Goal: Find specific page/section: Find specific page/section

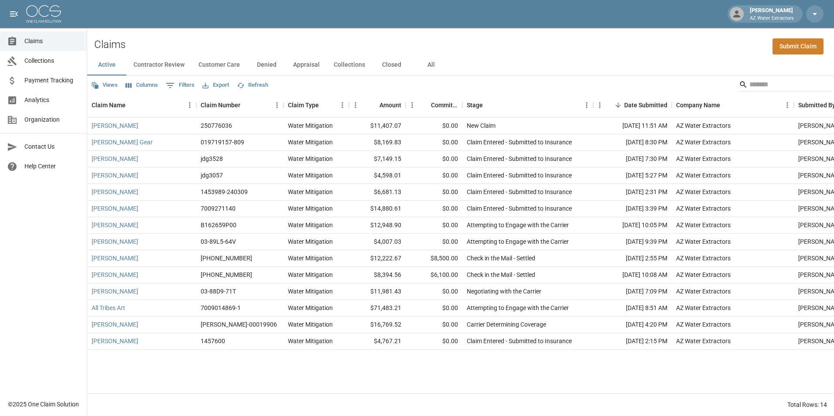
click at [162, 63] on button "Contractor Review" at bounding box center [159, 65] width 65 height 21
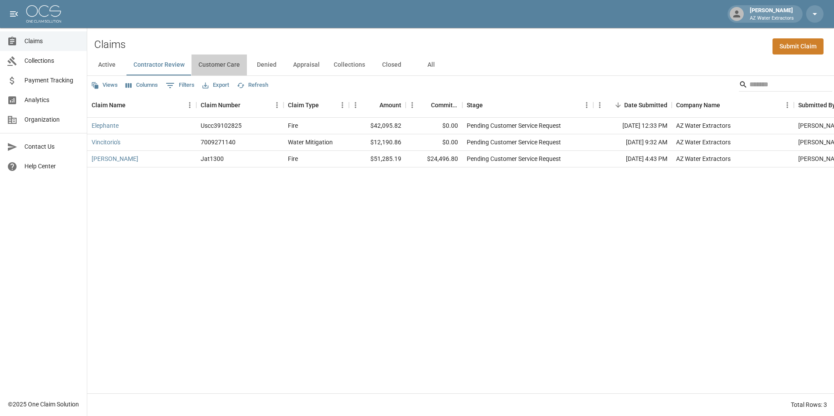
click at [225, 63] on button "Customer Care" at bounding box center [219, 65] width 55 height 21
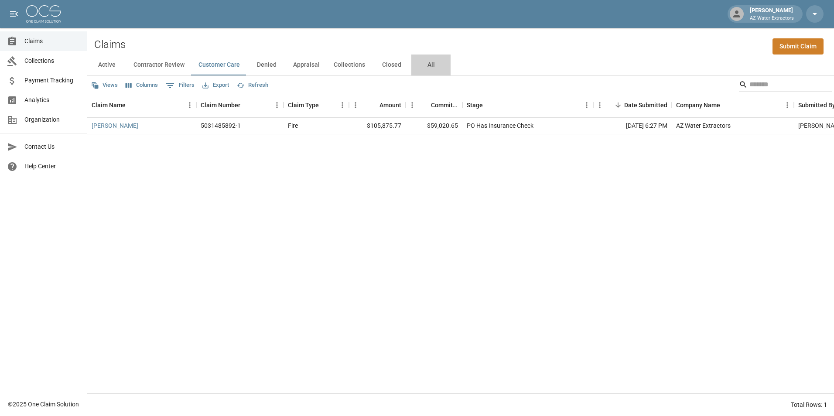
click at [423, 60] on button "All" at bounding box center [430, 65] width 39 height 21
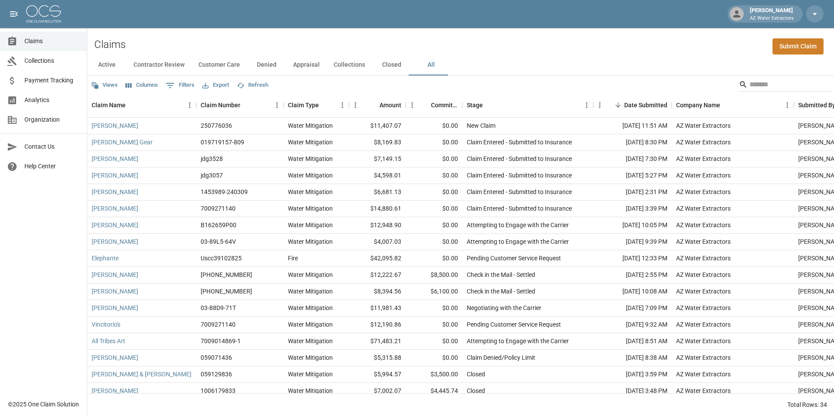
click at [43, 100] on span "Analytics" at bounding box center [51, 100] width 55 height 9
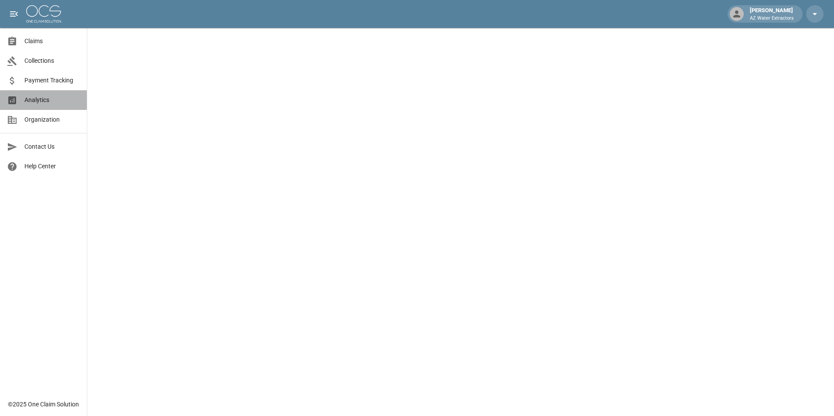
click at [49, 92] on link "Analytics" at bounding box center [43, 100] width 87 height 20
click at [48, 125] on link "Organization" at bounding box center [43, 120] width 87 height 20
